Goal: Information Seeking & Learning: Understand process/instructions

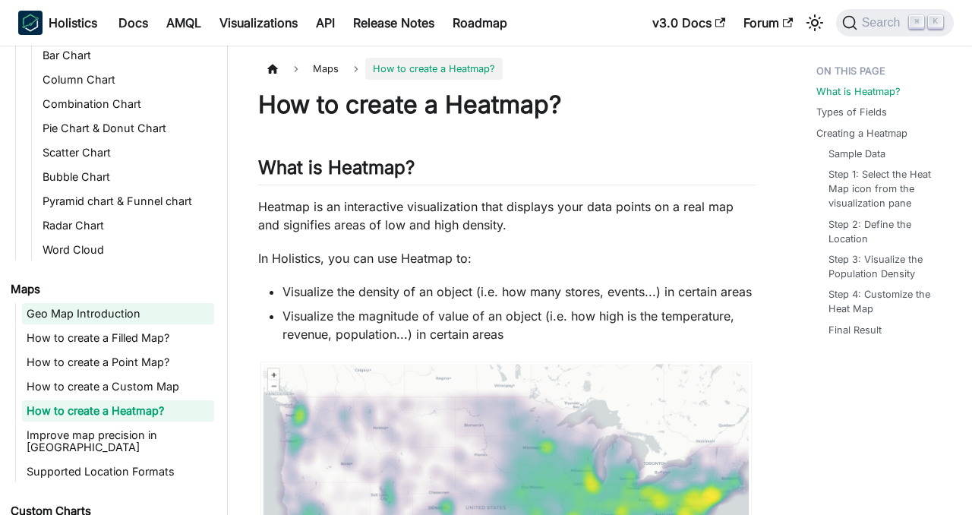
click at [137, 316] on link "Geo Map Introduction" at bounding box center [118, 313] width 192 height 21
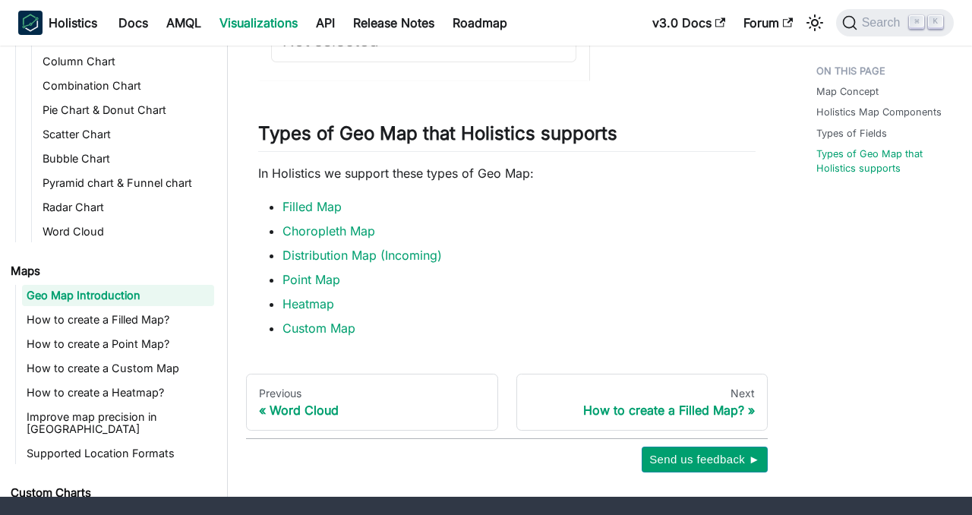
scroll to position [1818, 0]
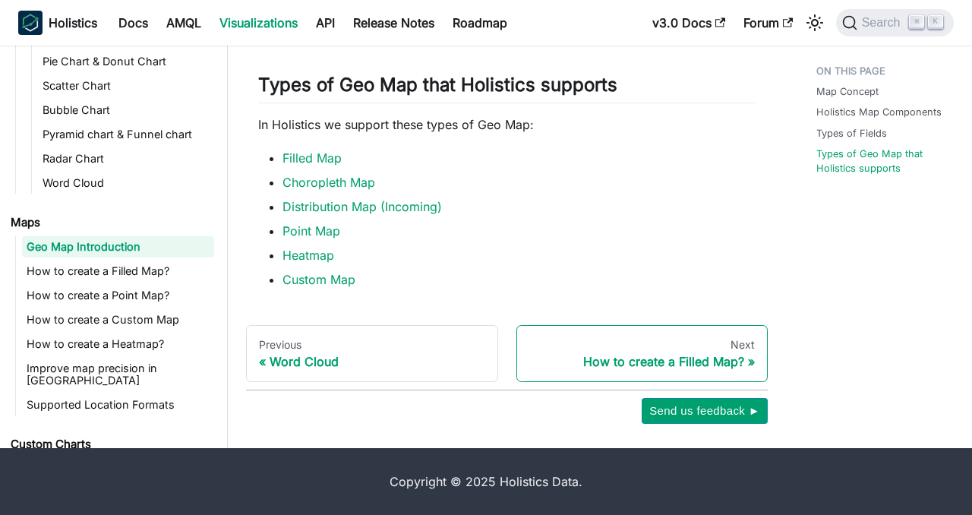
click at [567, 361] on div "How to create a Filled Map?" at bounding box center [642, 361] width 226 height 15
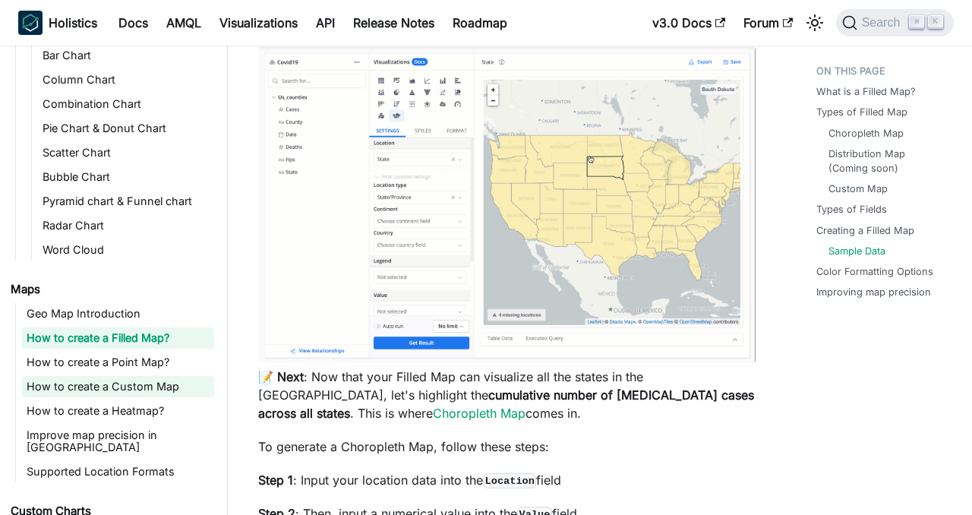
scroll to position [3078, 0]
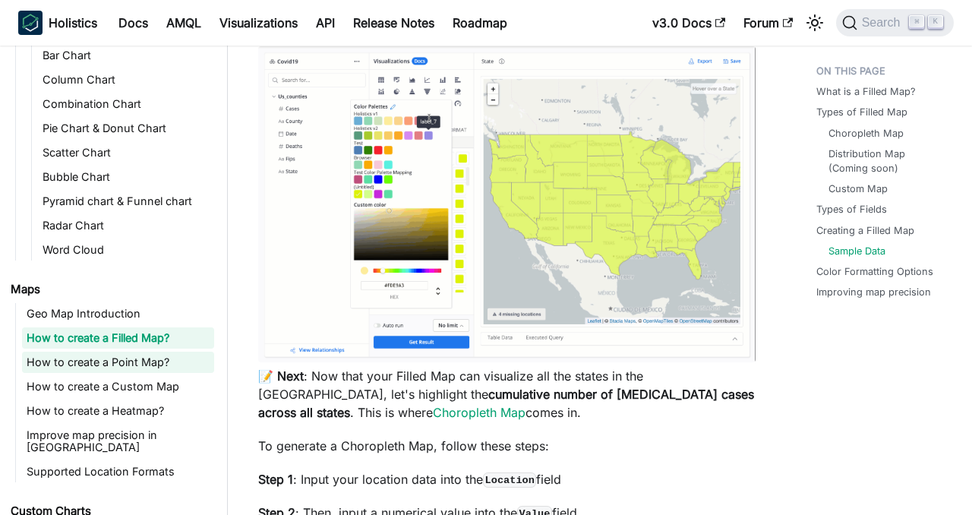
click at [157, 356] on link "How to create a Point Map?" at bounding box center [118, 361] width 192 height 21
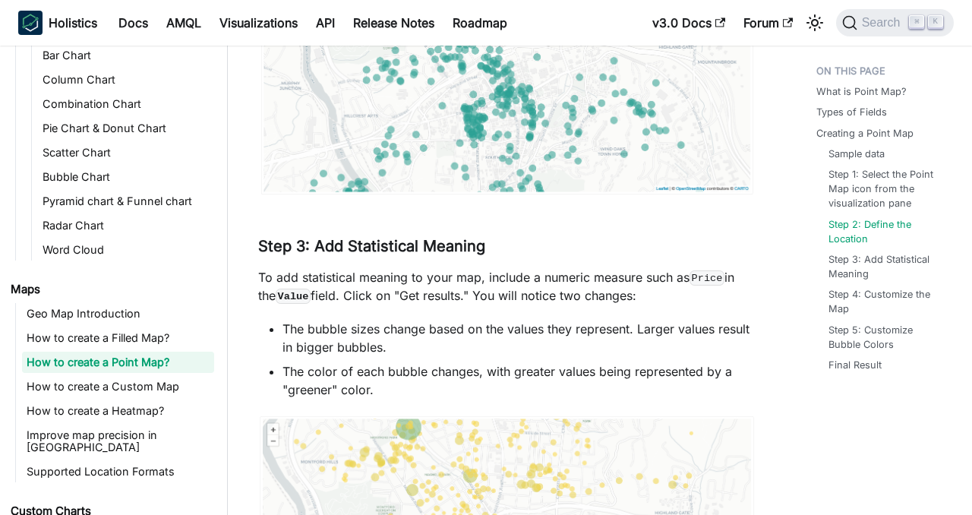
scroll to position [2251, 0]
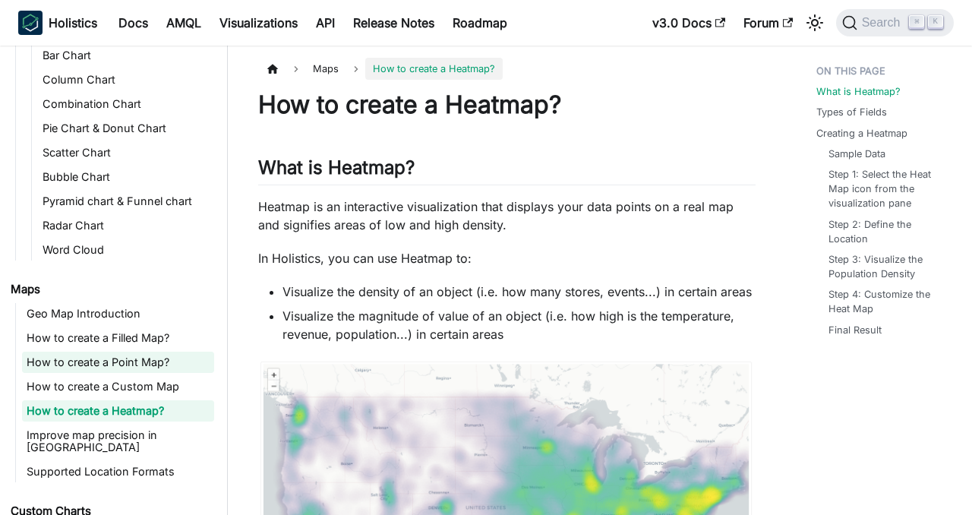
click at [133, 358] on link "How to create a Point Map?" at bounding box center [118, 361] width 192 height 21
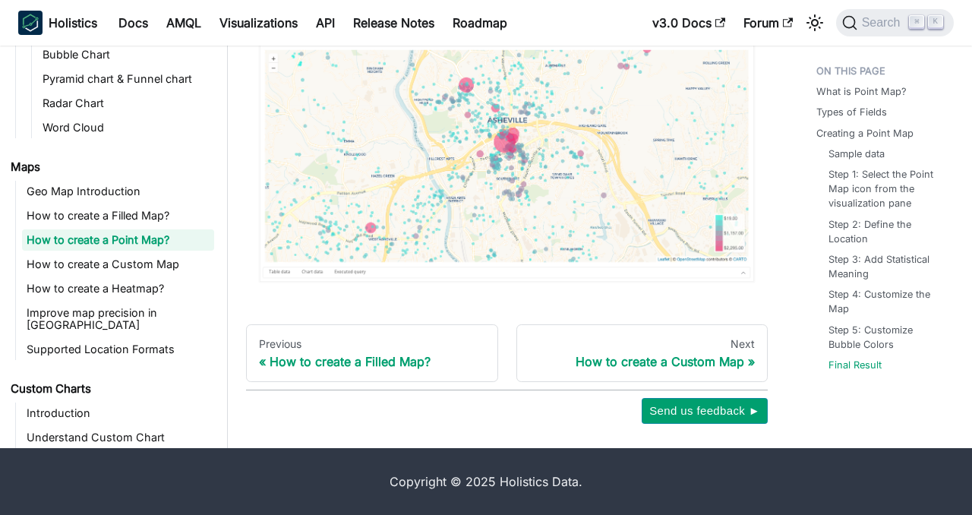
scroll to position [467, 0]
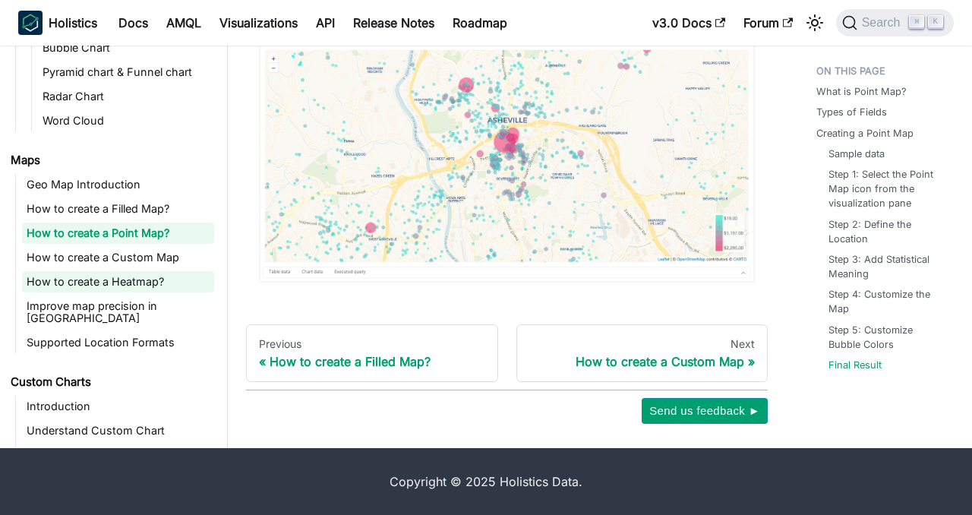
click at [120, 283] on link "How to create a Heatmap?" at bounding box center [118, 281] width 192 height 21
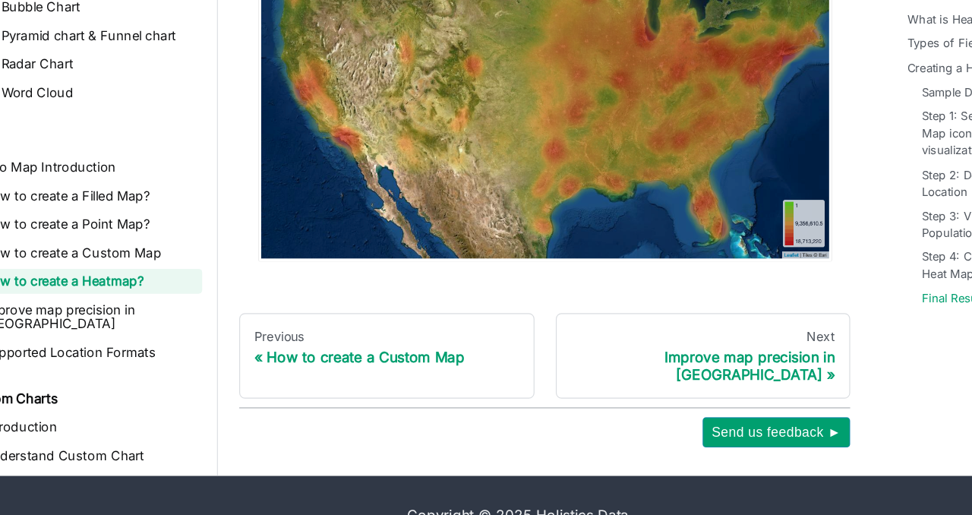
scroll to position [3348, 0]
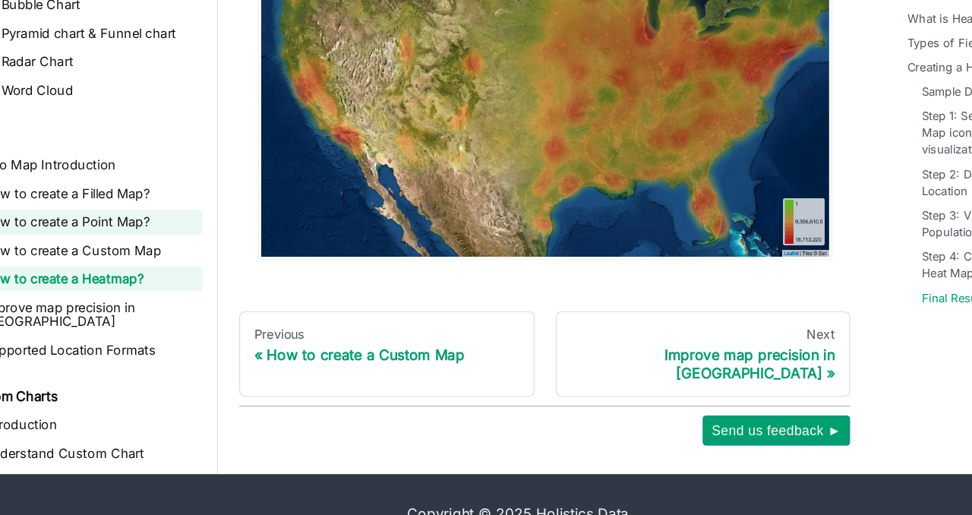
click at [128, 254] on link "How to create a Point Map?" at bounding box center [118, 264] width 192 height 21
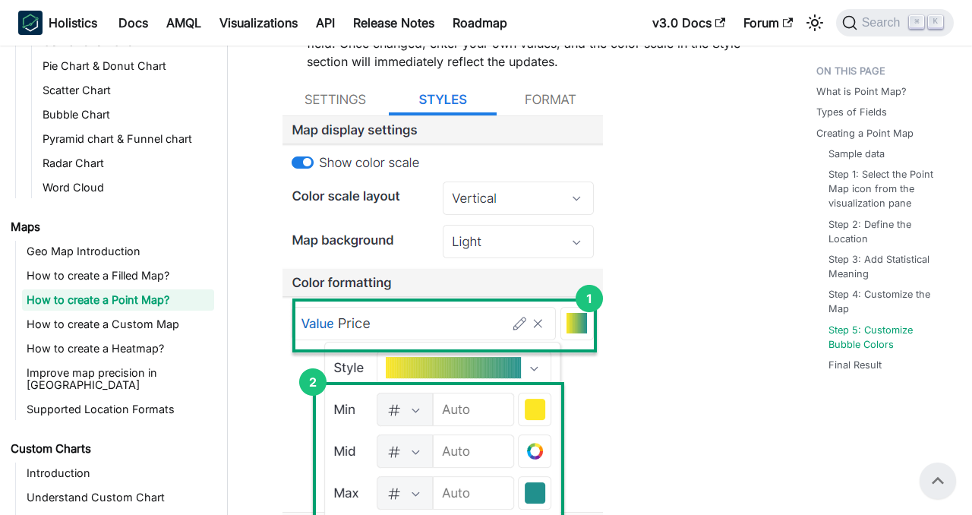
scroll to position [4185, 0]
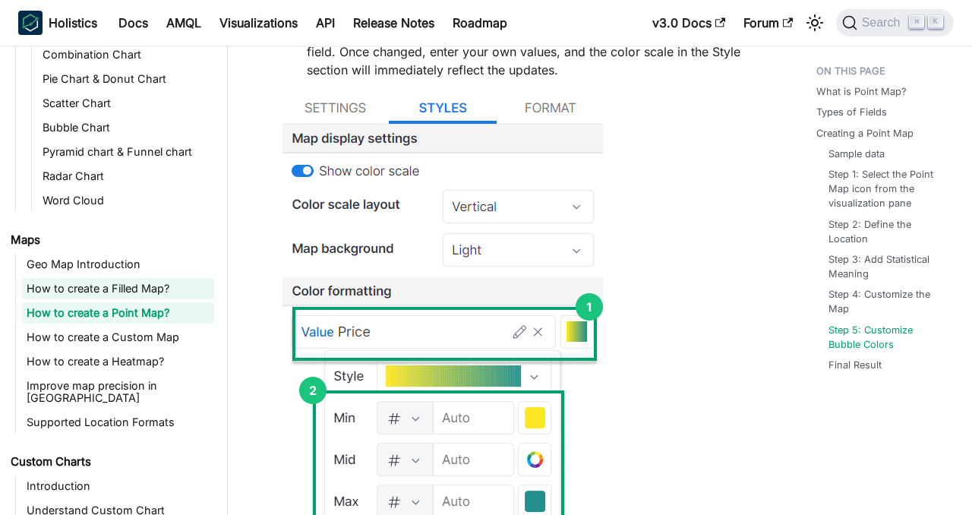
scroll to position [473, 0]
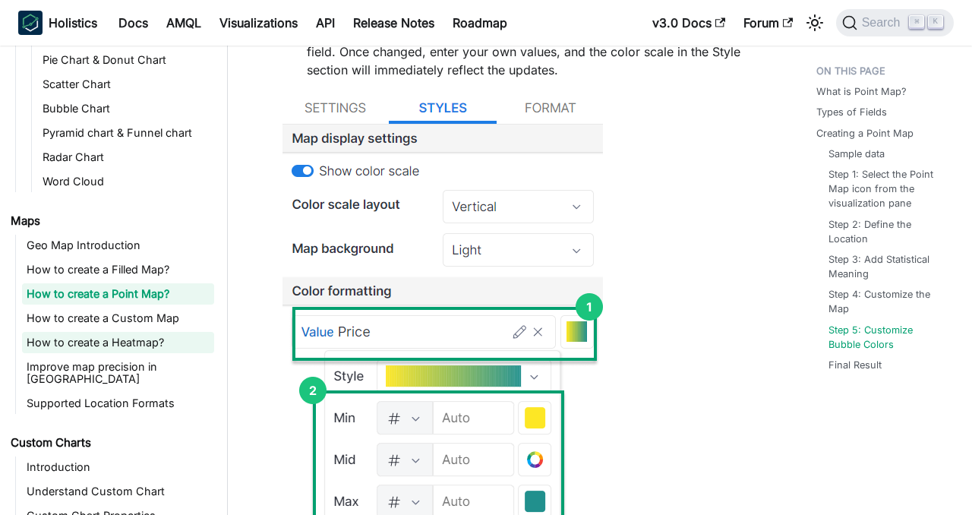
click at [140, 337] on link "How to create a Heatmap?" at bounding box center [118, 342] width 192 height 21
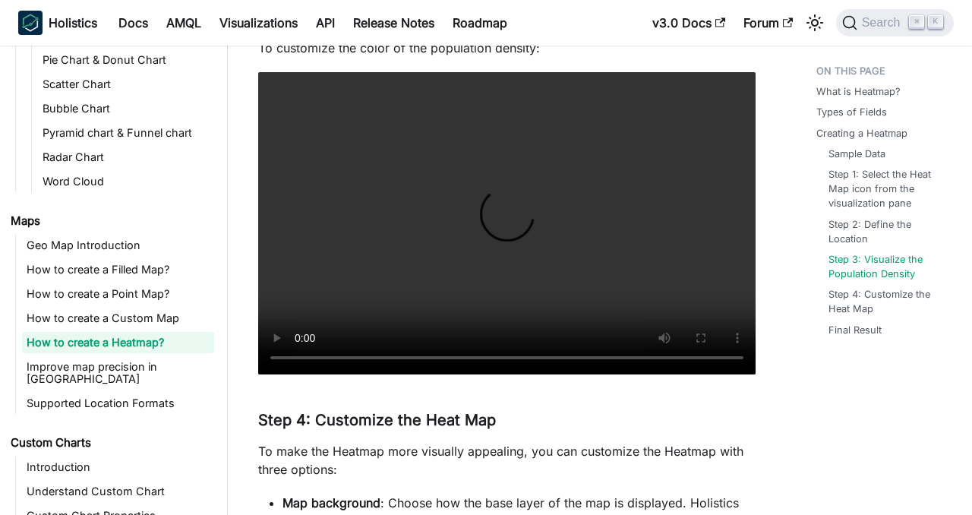
scroll to position [2196, 0]
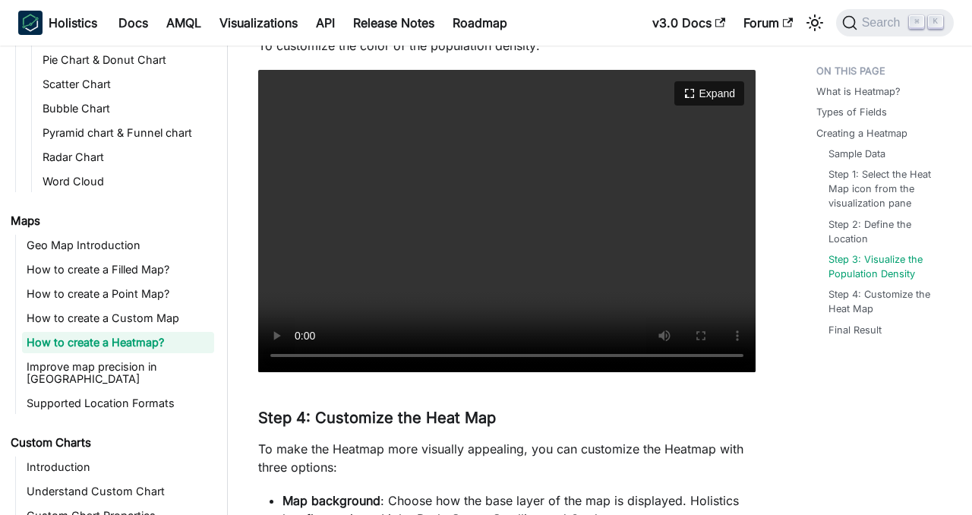
drag, startPoint x: 575, startPoint y: 210, endPoint x: 575, endPoint y: 252, distance: 41.8
click at [575, 210] on video "Your browser does not support embedding video, but you can download it ." at bounding box center [506, 221] width 497 height 302
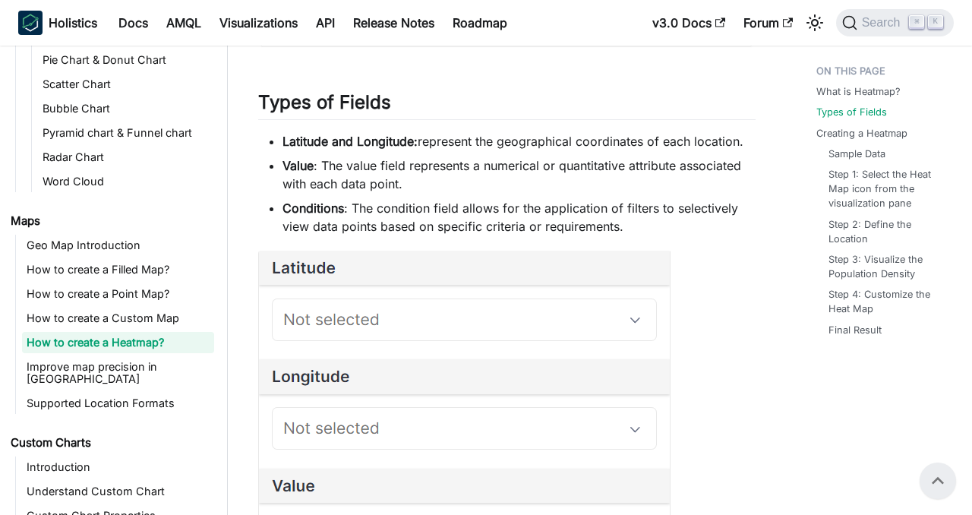
scroll to position [629, 0]
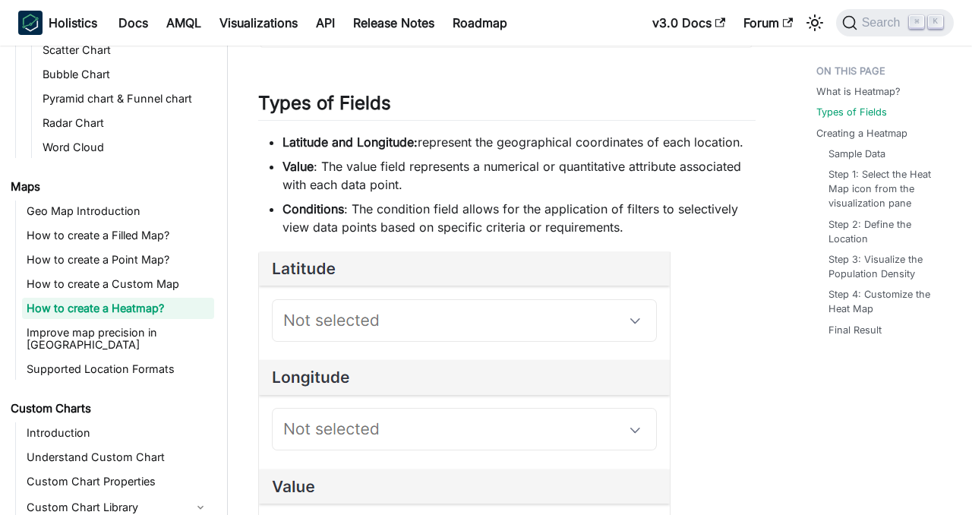
scroll to position [506, 0]
